Goal: Task Accomplishment & Management: Use online tool/utility

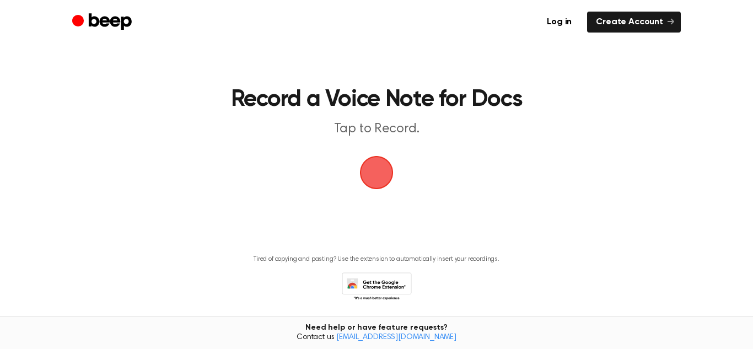
click at [379, 182] on span "button" at bounding box center [376, 172] width 41 height 41
click at [374, 179] on span "button" at bounding box center [376, 172] width 61 height 61
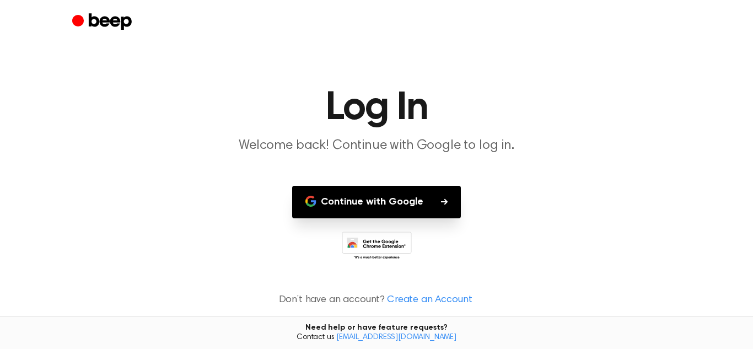
click at [374, 179] on main "Log In Welcome back! Continue with Google to log in. Continue with Google Don’t…" at bounding box center [376, 174] width 753 height 349
click at [382, 197] on button "Continue with Google" at bounding box center [376, 202] width 169 height 33
